Goal: Complete application form: Complete application form

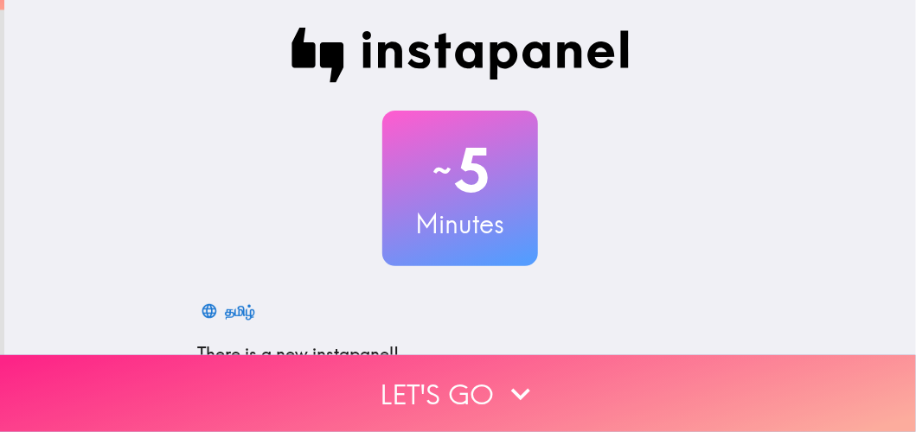
click at [407, 394] on button "Let's go" at bounding box center [458, 393] width 916 height 77
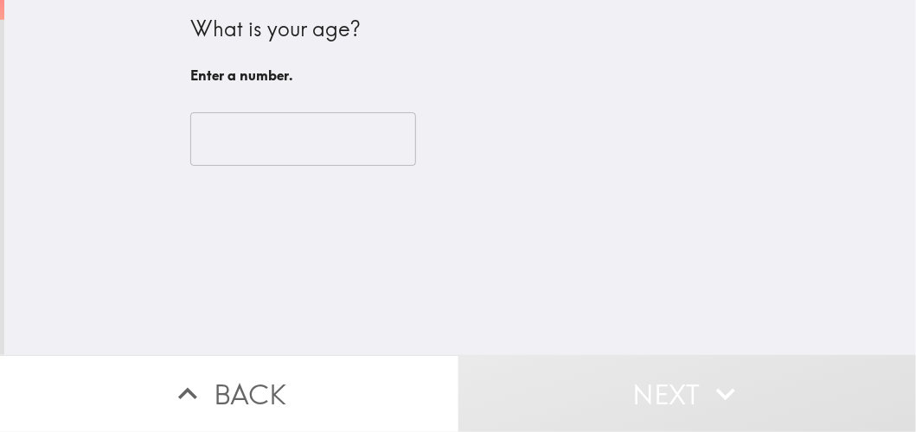
click at [254, 139] on input "number" at bounding box center [303, 139] width 226 height 54
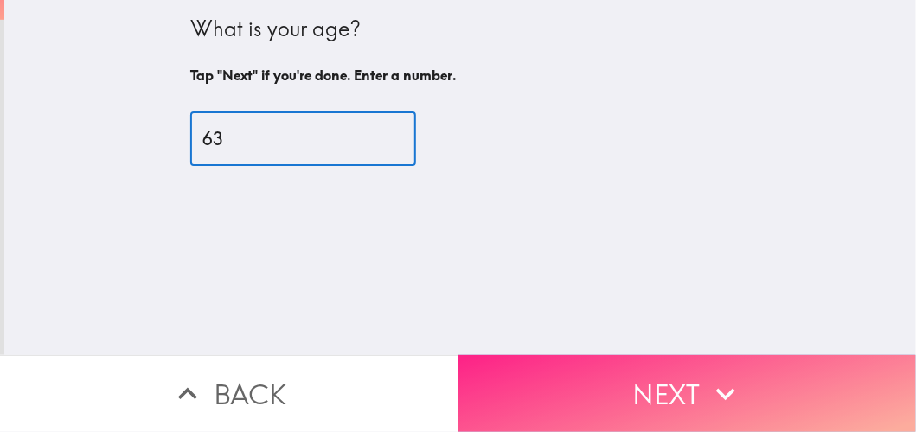
type input "63"
click at [667, 391] on button "Next" at bounding box center [687, 393] width 458 height 77
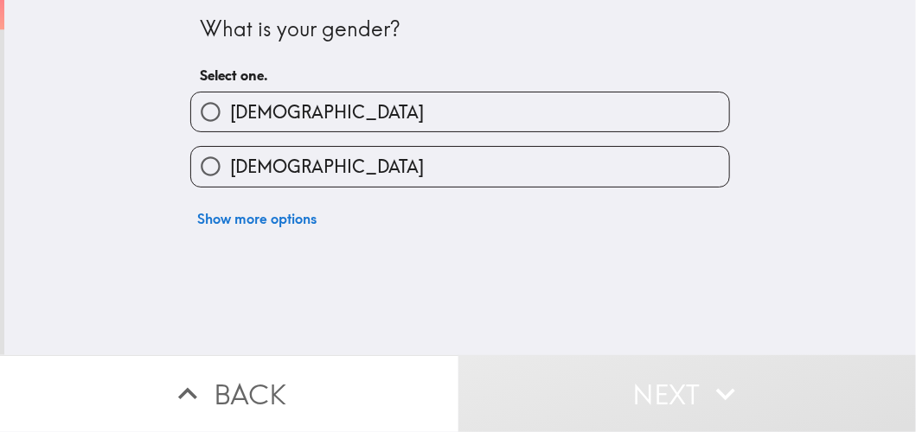
click at [415, 166] on label "[DEMOGRAPHIC_DATA]" at bounding box center [460, 166] width 538 height 39
click at [230, 166] on input "[DEMOGRAPHIC_DATA]" at bounding box center [210, 166] width 39 height 39
radio input "true"
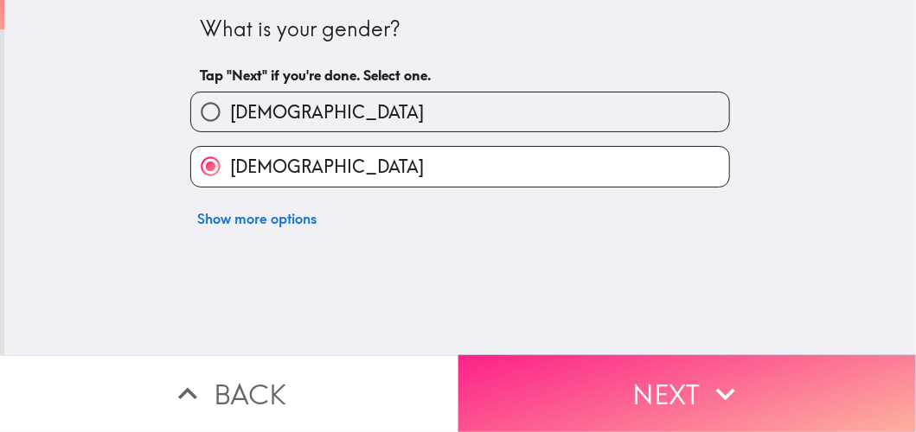
click at [647, 390] on button "Next" at bounding box center [687, 393] width 458 height 77
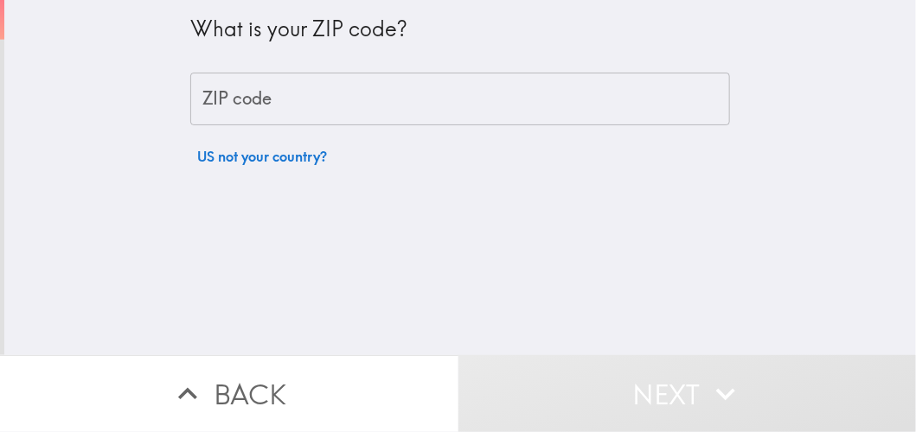
click at [218, 97] on div "ZIP code ZIP code" at bounding box center [460, 100] width 540 height 54
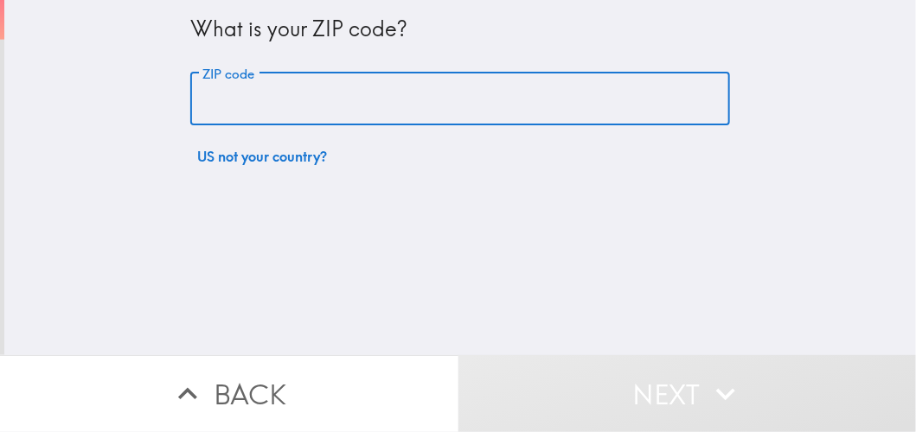
type input "32837"
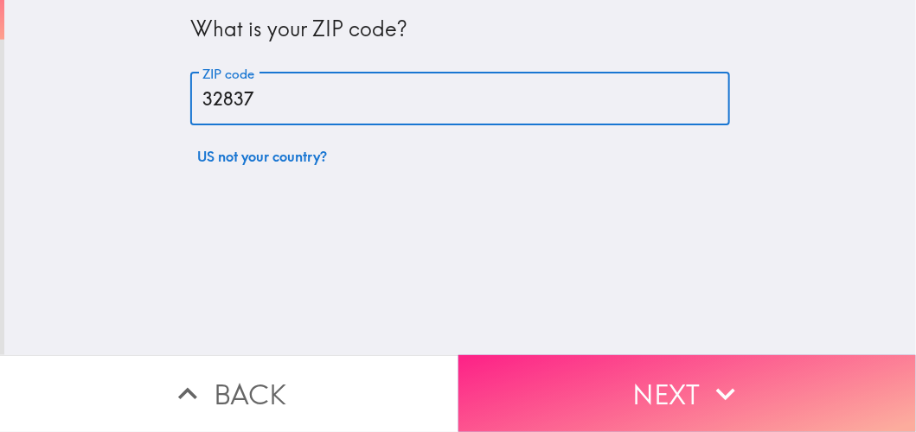
click at [651, 396] on button "Next" at bounding box center [687, 393] width 458 height 77
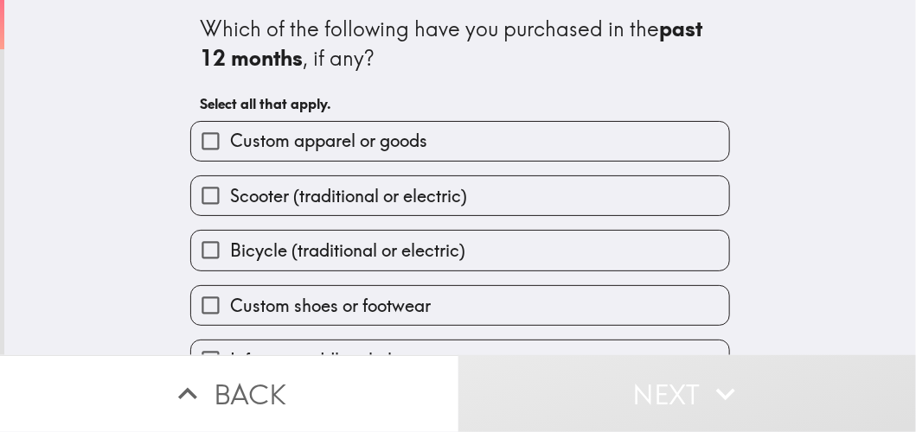
scroll to position [173, 0]
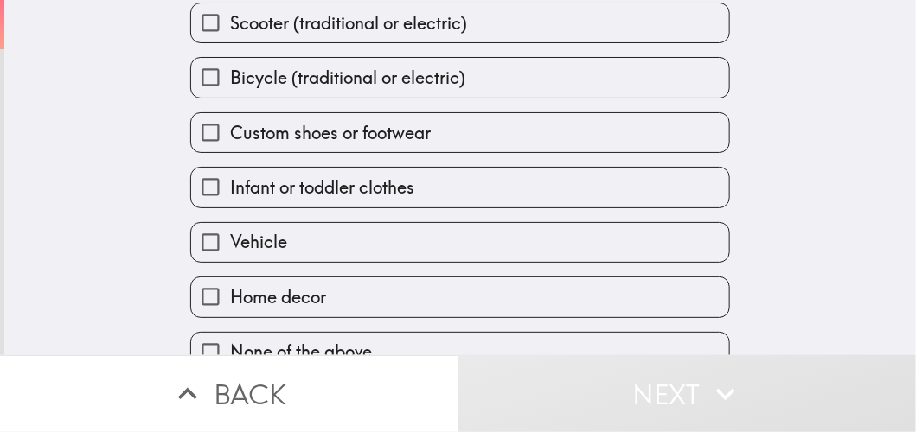
click at [393, 244] on label "Vehicle" at bounding box center [460, 242] width 538 height 39
click at [230, 244] on input "Vehicle" at bounding box center [210, 242] width 39 height 39
checkbox input "true"
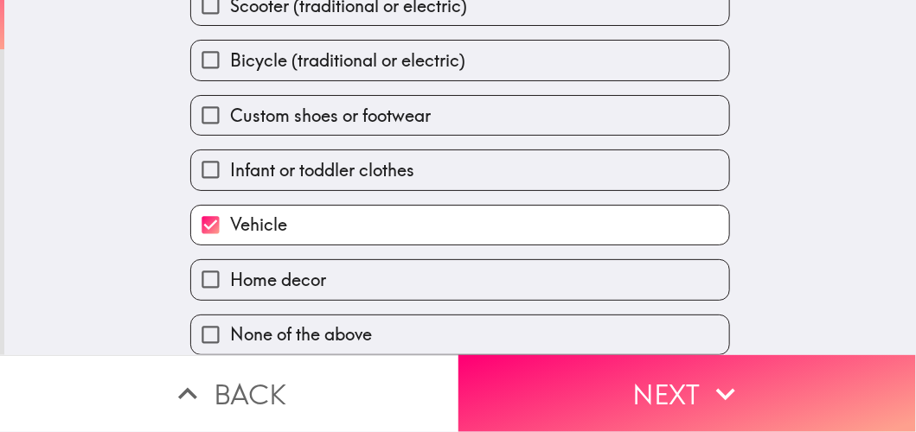
scroll to position [204, 0]
